Goal: Transaction & Acquisition: Purchase product/service

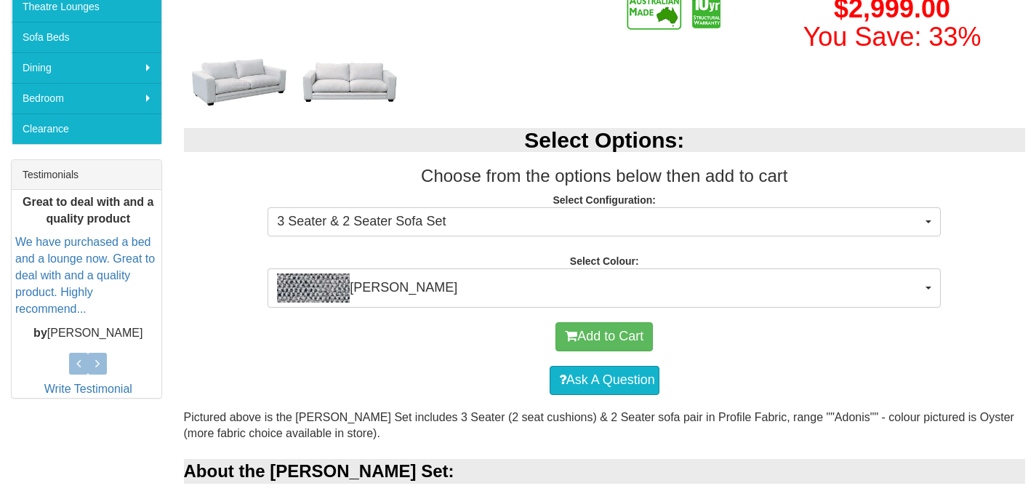
scroll to position [463, 0]
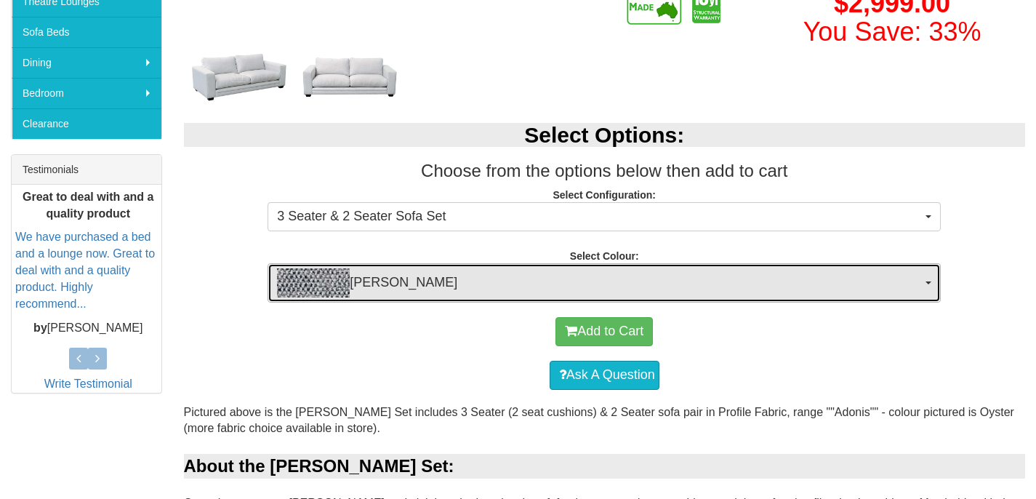
click at [421, 279] on span "[PERSON_NAME]" at bounding box center [599, 282] width 645 height 29
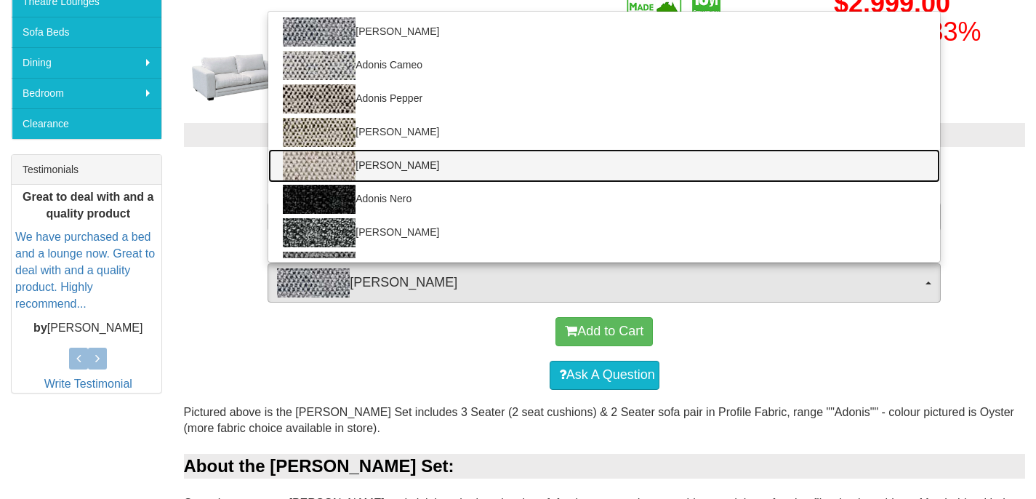
click at [345, 169] on img at bounding box center [319, 165] width 73 height 29
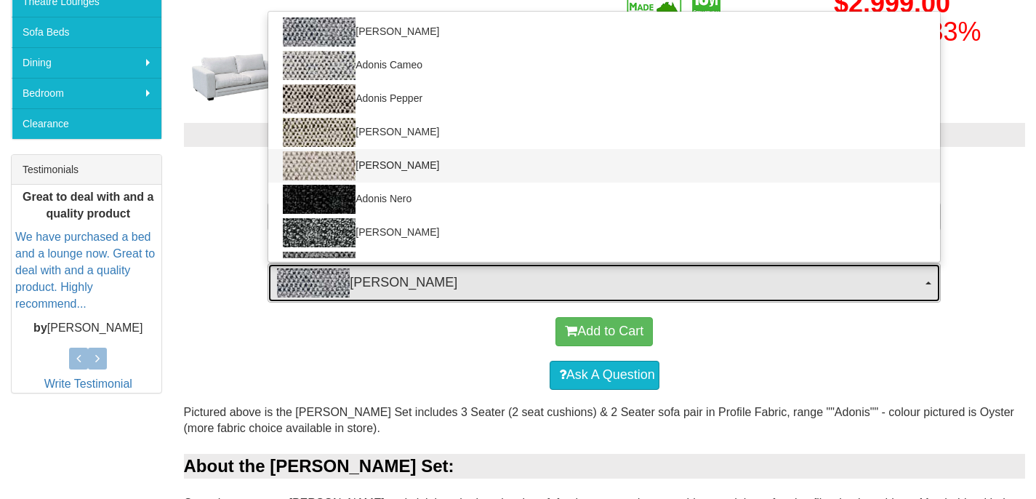
select select "1745"
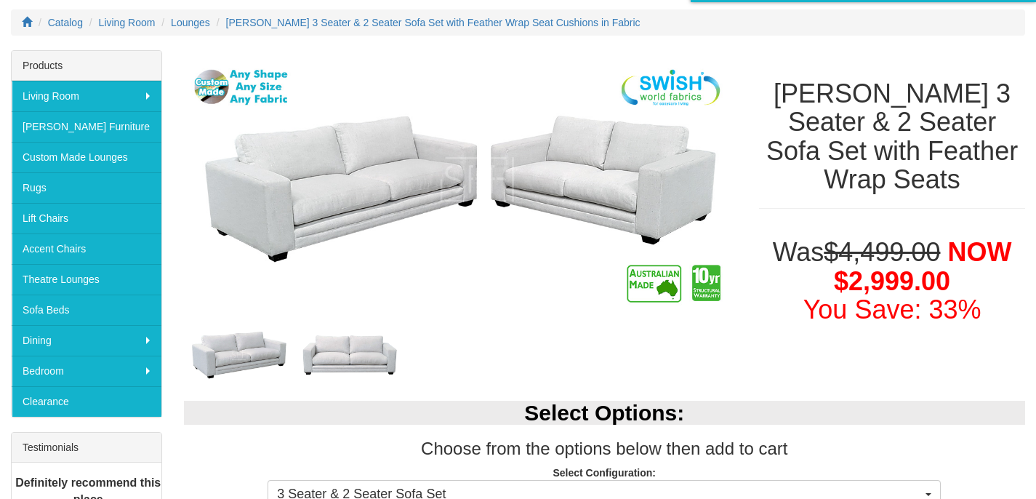
scroll to position [94, 0]
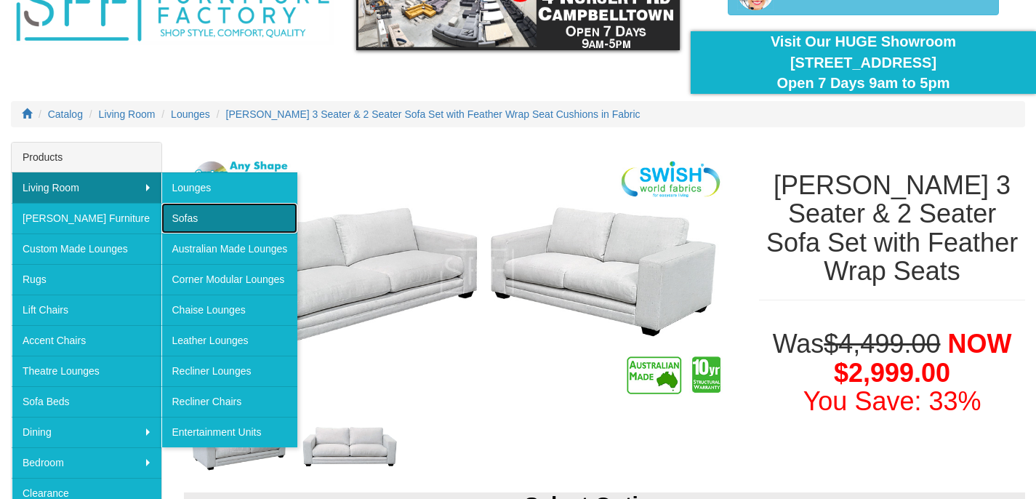
click at [179, 210] on link "Sofas" at bounding box center [229, 218] width 137 height 31
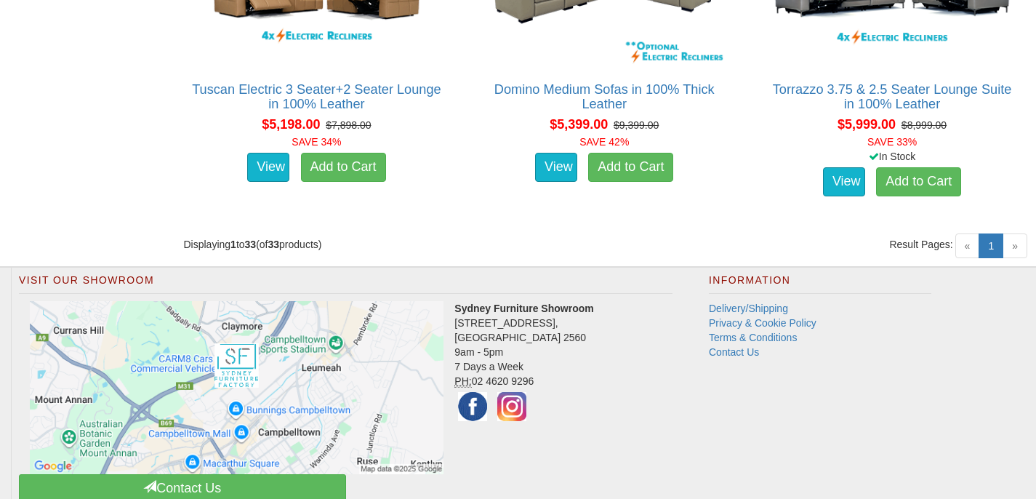
scroll to position [4206, 0]
